Goal: Information Seeking & Learning: Learn about a topic

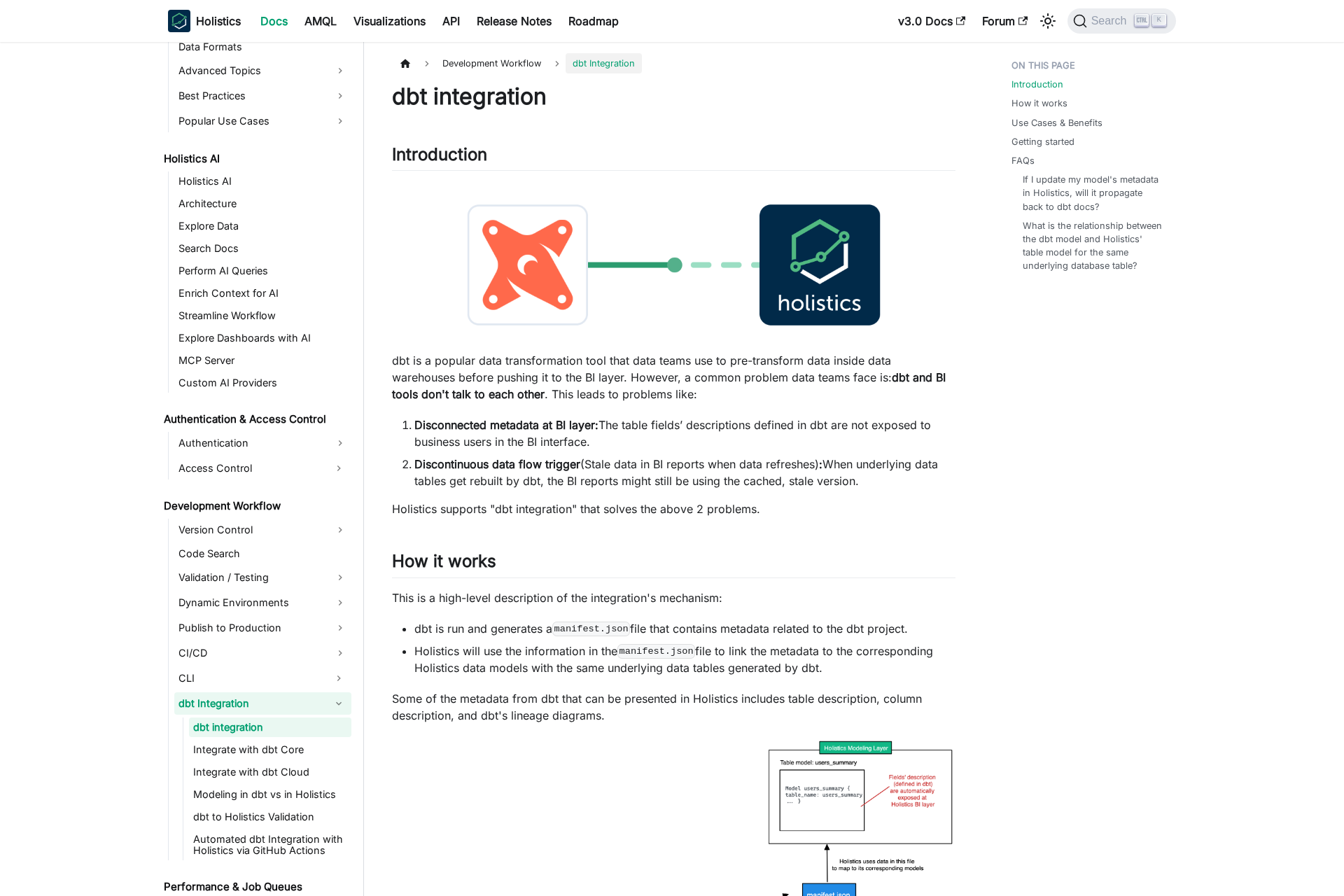
scroll to position [627, 0]
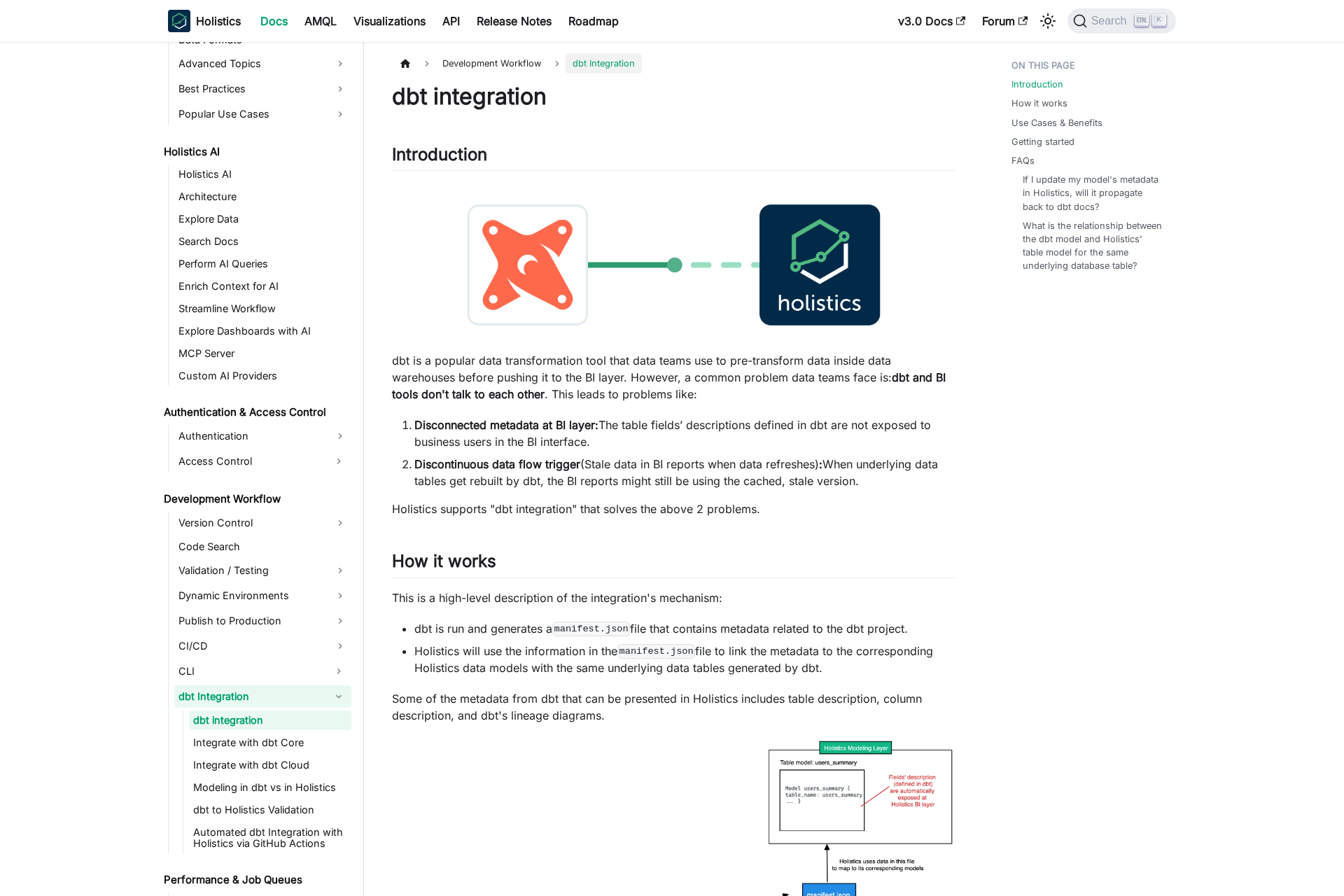
scroll to position [627, 0]
